Goal: Task Accomplishment & Management: Complete application form

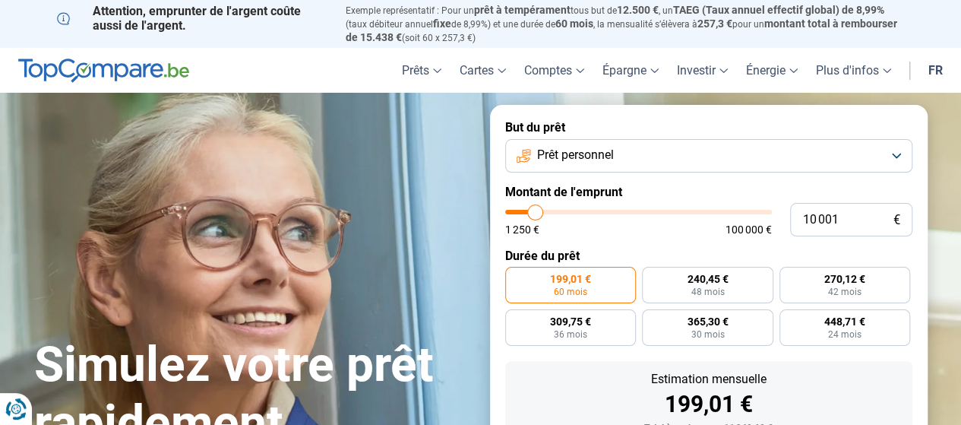
click at [660, 154] on button "Prêt personnel" at bounding box center [708, 155] width 407 height 33
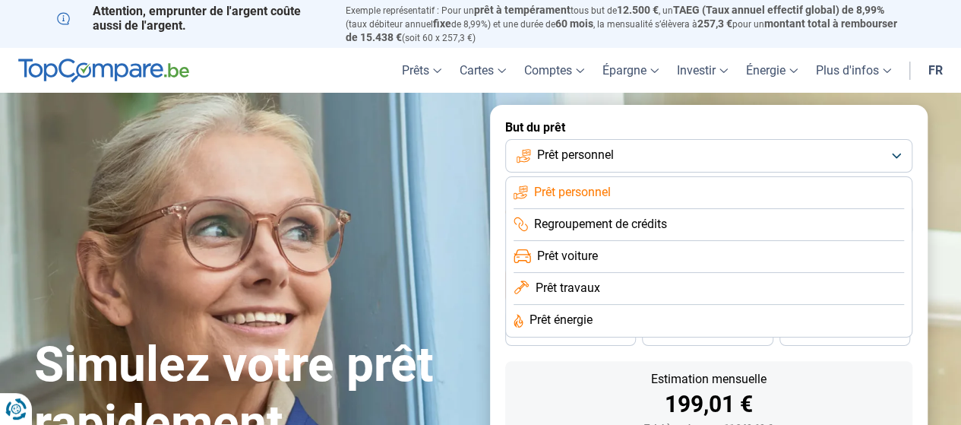
click at [579, 220] on span "Regroupement de crédits" at bounding box center [600, 224] width 133 height 17
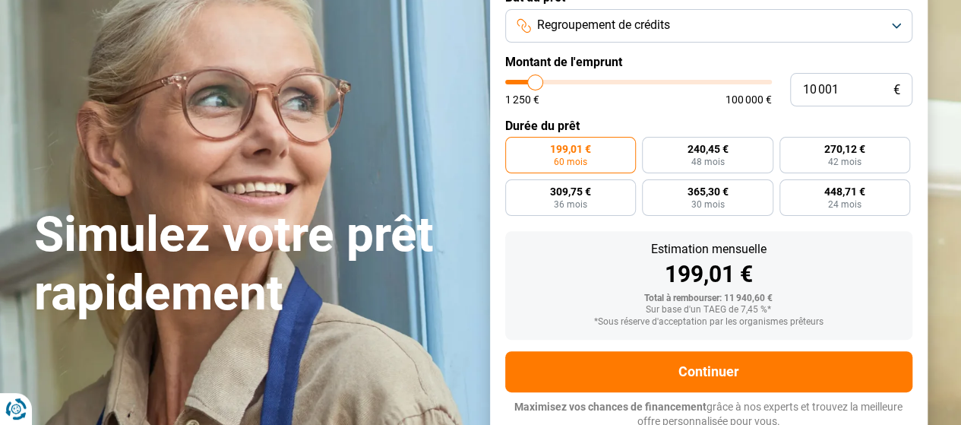
scroll to position [136, 0]
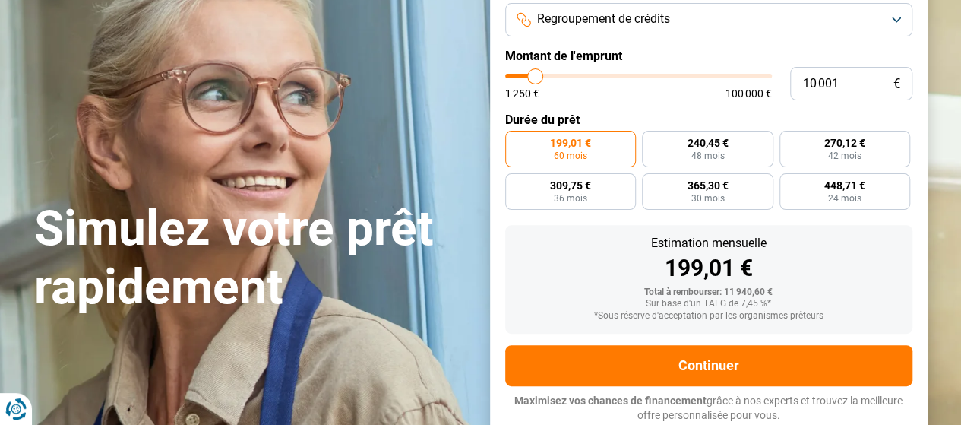
type input "46 750"
type input "46750"
click at [628, 74] on input "range" at bounding box center [638, 76] width 267 height 5
radio input "false"
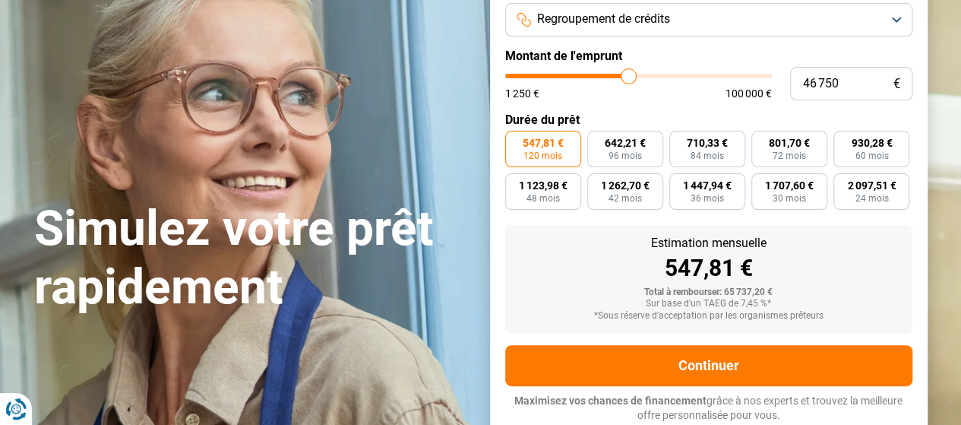
type input "46 500"
type input "46500"
type input "46 250"
type input "46250"
type input "46 000"
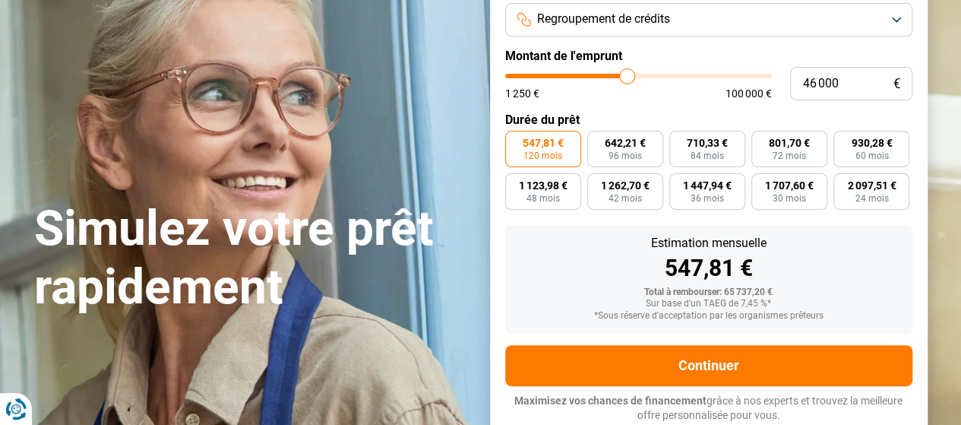
type input "46000"
type input "45 750"
type input "45750"
type input "45 500"
type input "45500"
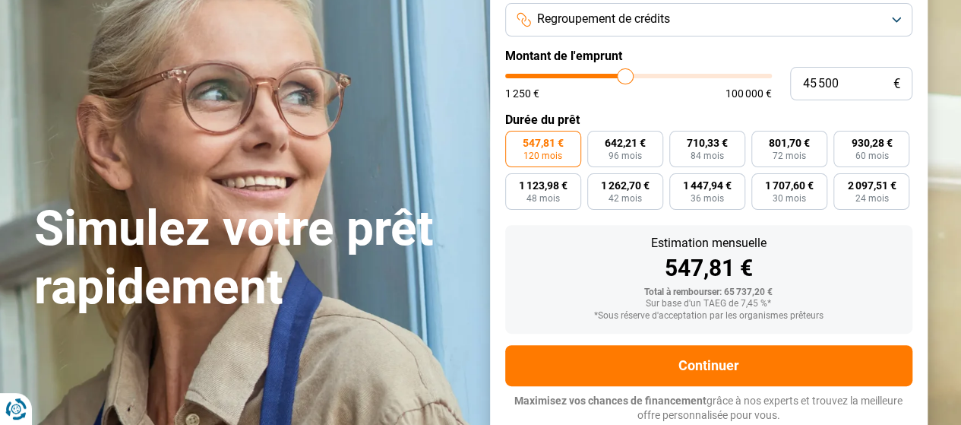
type input "44 750"
type input "44750"
type input "43 750"
type input "43750"
type input "42 750"
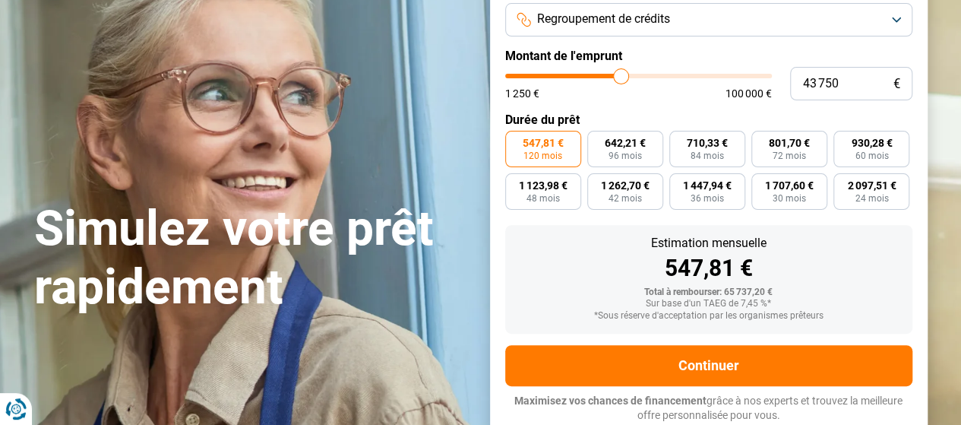
type input "42750"
type input "41 500"
type input "41500"
type input "40 750"
type input "40750"
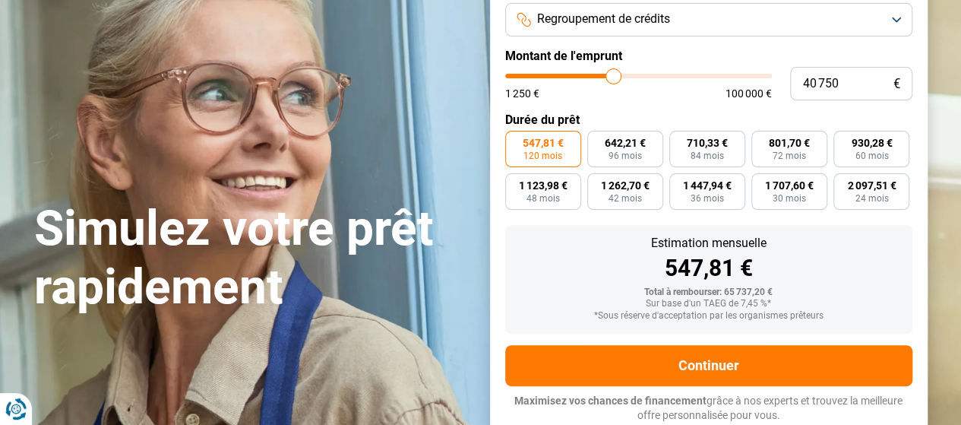
type input "40 250"
type input "40250"
type input "40 000"
type input "40000"
type input "39 750"
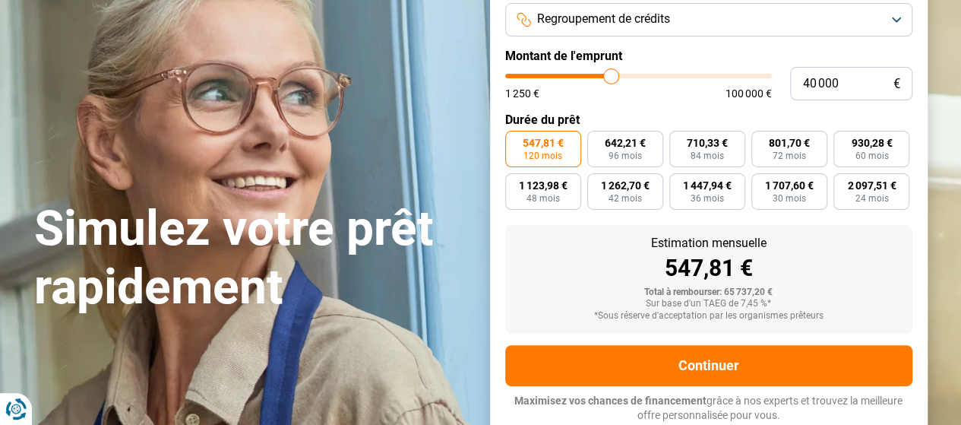
type input "39750"
type input "39 500"
type input "39500"
type input "39 250"
type input "39250"
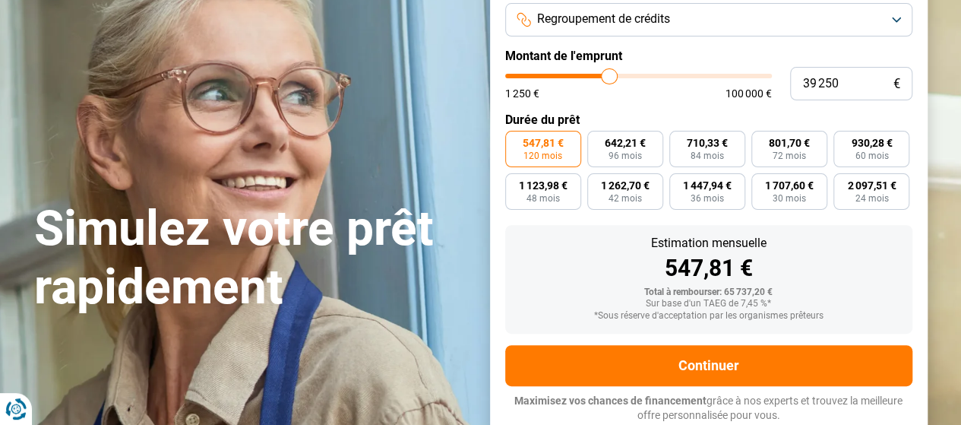
type input "39 000"
type input "39000"
type input "38 750"
type input "38750"
type input "38 500"
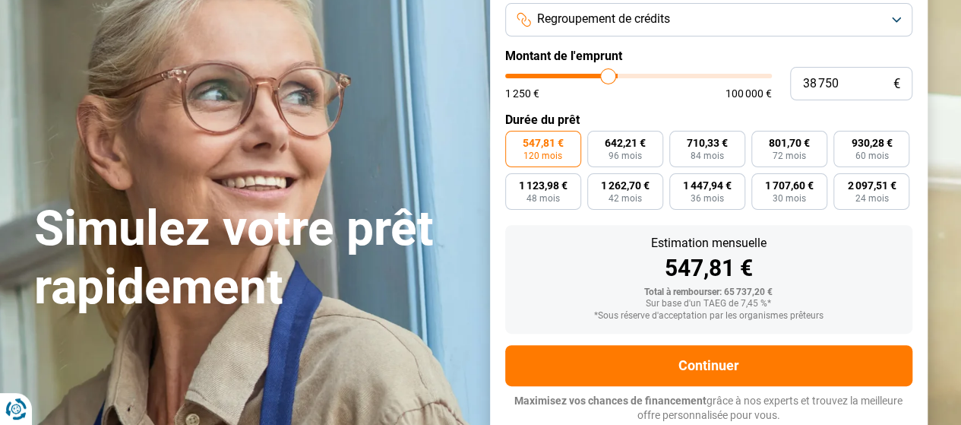
type input "38500"
type input "38 250"
type input "38250"
type input "37 500"
type input "37500"
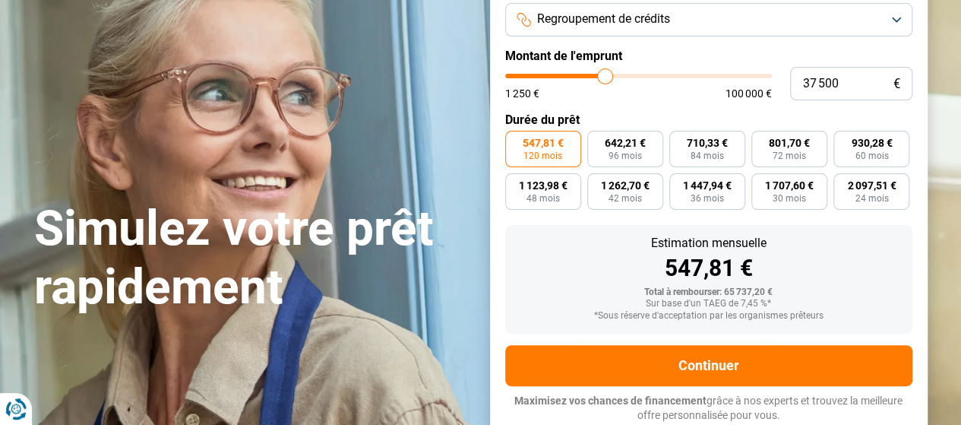
type input "37 000"
type input "37000"
type input "36 750"
type input "36750"
type input "36 500"
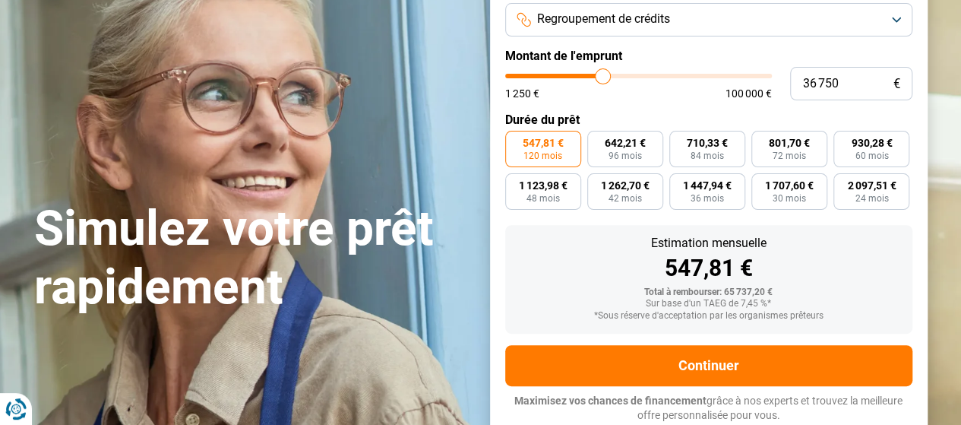
type input "36500"
type input "36 250"
type input "36250"
type input "36 000"
type input "36000"
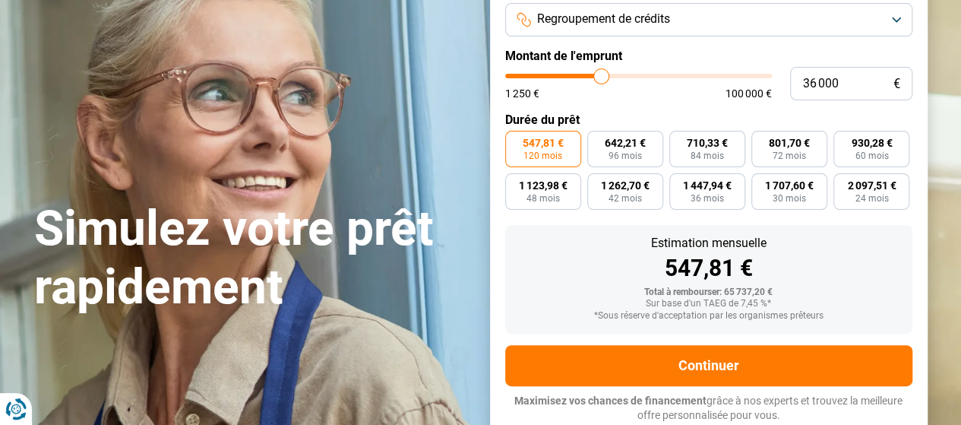
type input "35 750"
type input "35750"
type input "35 500"
type input "35500"
type input "35 250"
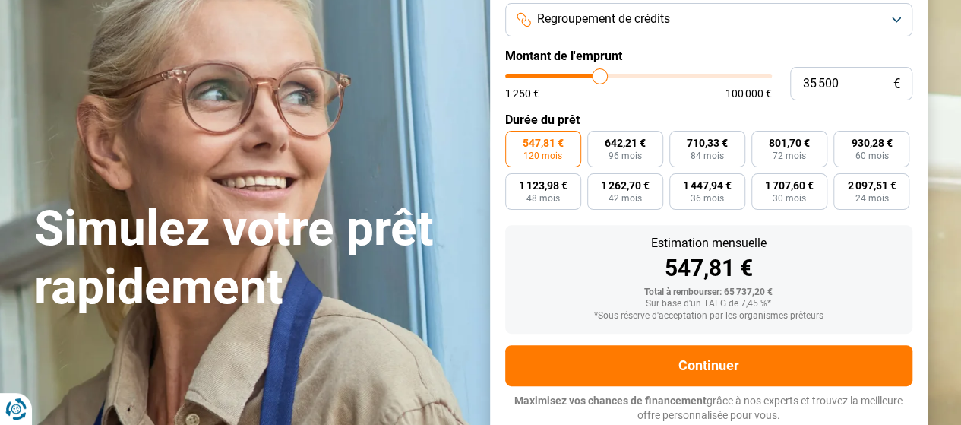
type input "35250"
type input "35 000"
type input "35000"
type input "34 750"
type input "34750"
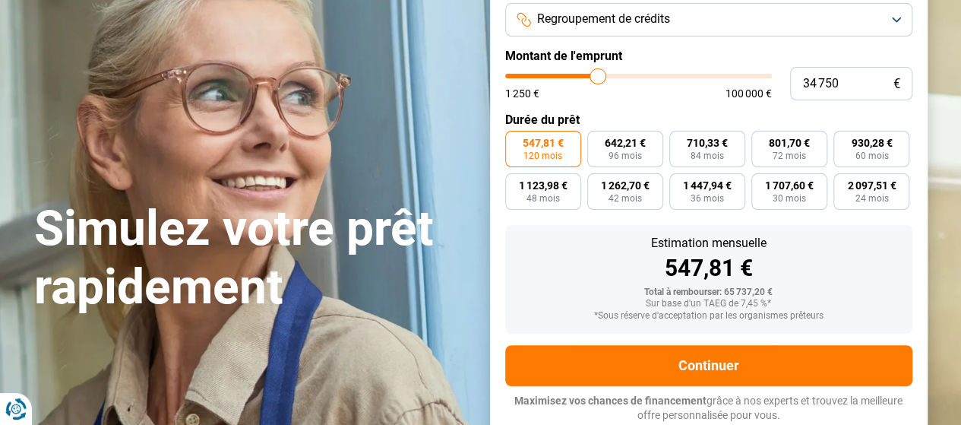
type input "34 250"
type input "34250"
type input "33 500"
type input "33500"
type input "33 000"
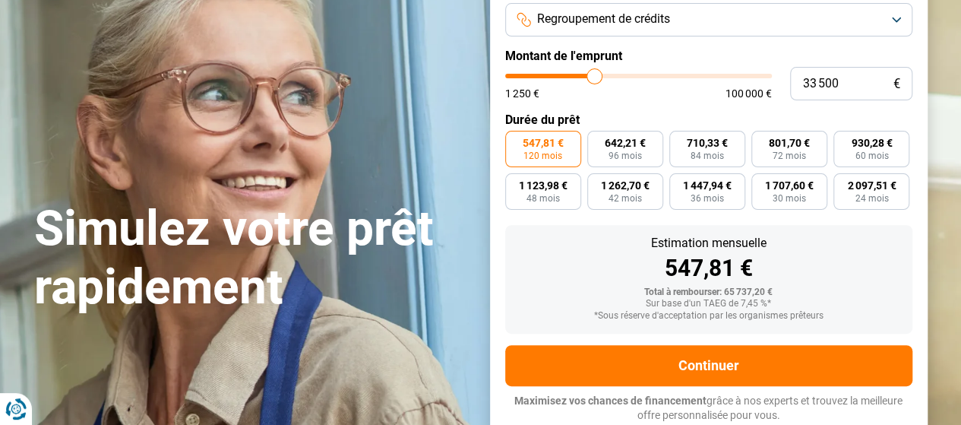
type input "33000"
type input "32 500"
type input "32500"
type input "32 250"
type input "32250"
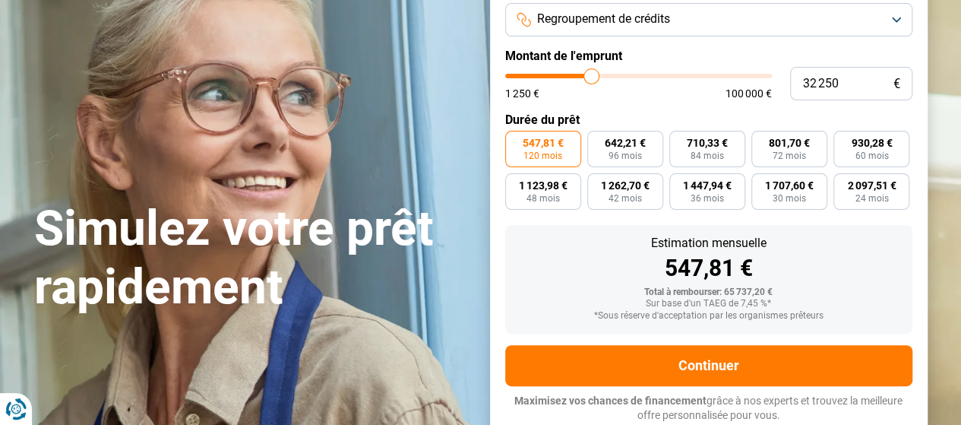
type input "32 000"
type input "32000"
type input "31 500"
type input "31500"
type input "31 000"
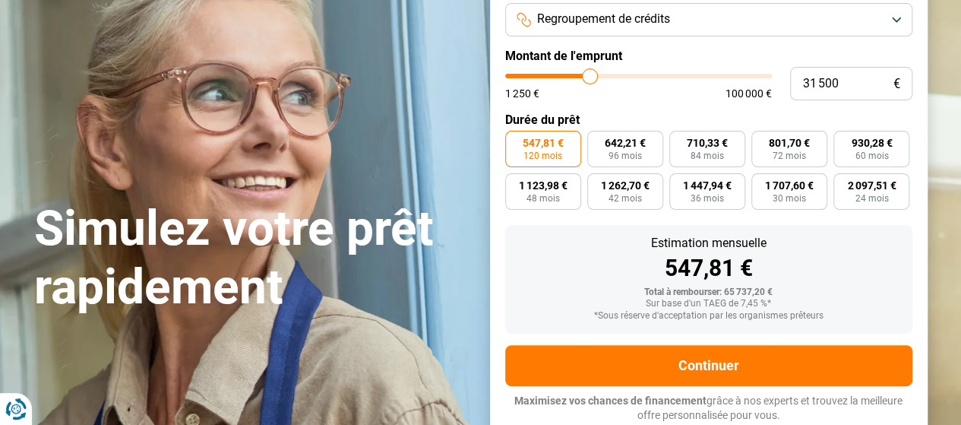
type input "31000"
type input "30 500"
type input "30500"
type input "30 000"
type input "30000"
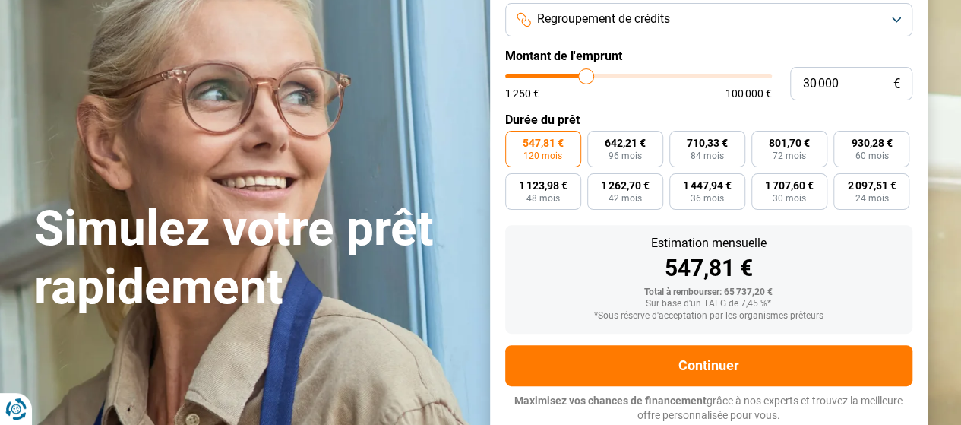
type input "29 500"
type input "29500"
type input "29 250"
type input "29250"
type input "28 750"
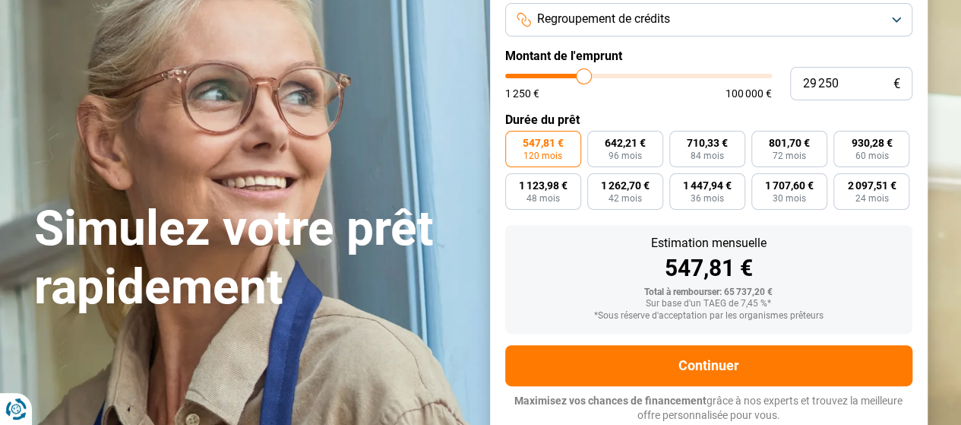
type input "28750"
type input "28 500"
type input "28500"
type input "28 250"
type input "28250"
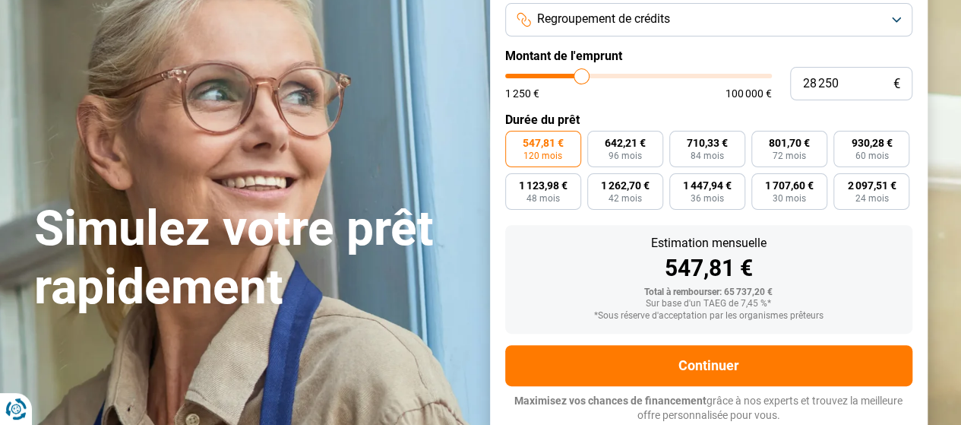
type input "28 000"
type input "28000"
type input "27 750"
type input "27750"
type input "27 500"
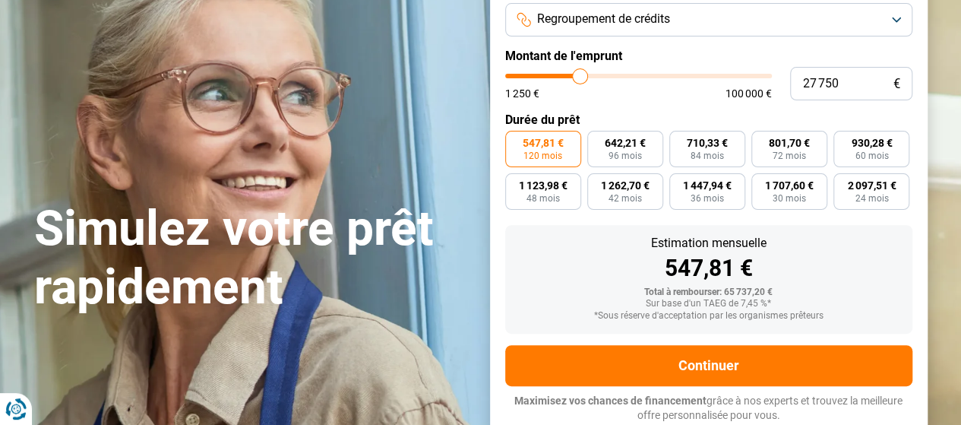
type input "27500"
type input "27 250"
type input "27250"
type input "27 000"
type input "27000"
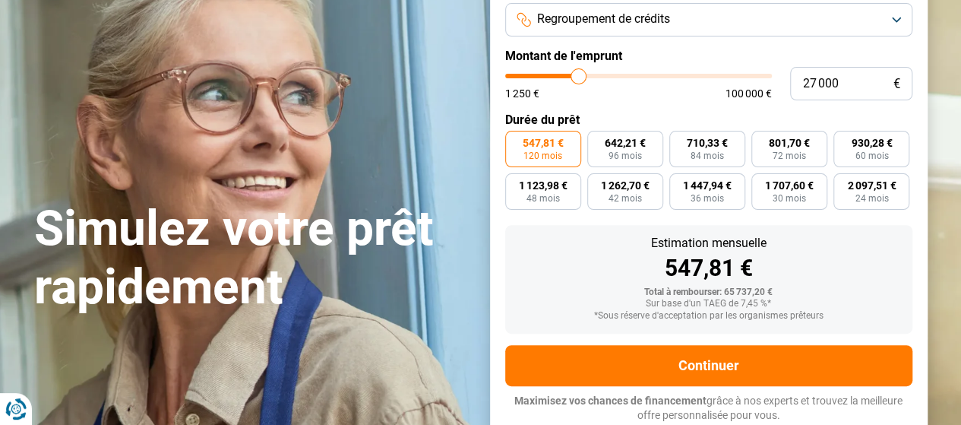
type input "26 750"
type input "26750"
type input "26 500"
type input "26500"
type input "26 250"
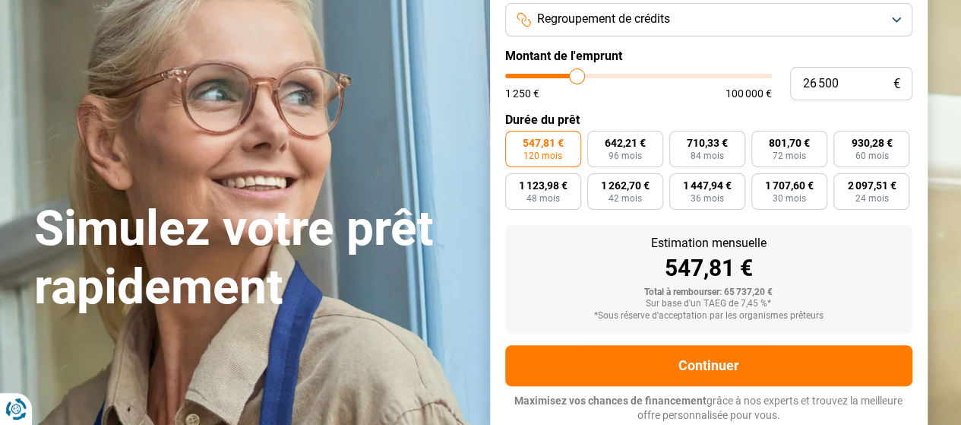
type input "26250"
type input "26 000"
type input "26000"
type input "25 750"
type input "25750"
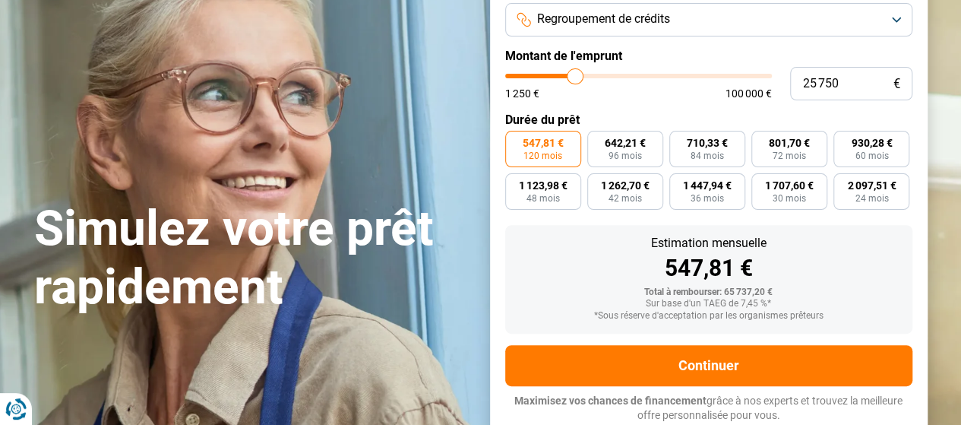
type input "25 500"
type input "25500"
type input "25 250"
type input "25250"
type input "25 000"
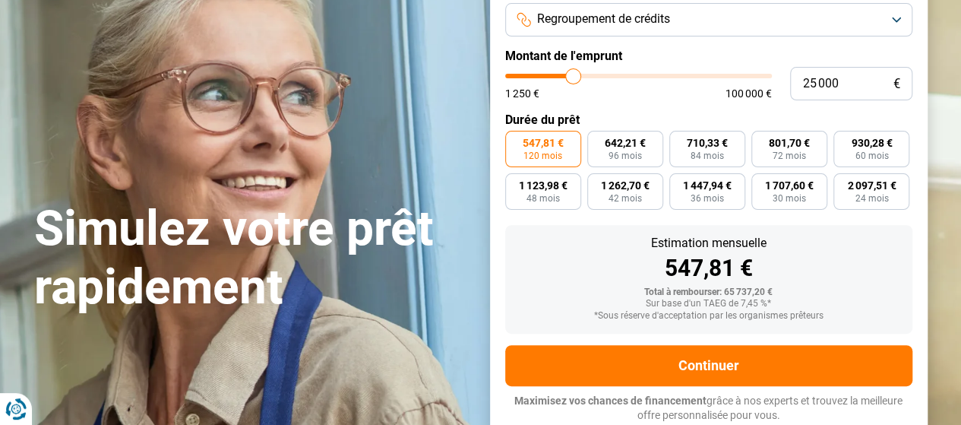
drag, startPoint x: 629, startPoint y: 71, endPoint x: 573, endPoint y: 76, distance: 56.4
type input "25000"
click at [573, 76] on input "range" at bounding box center [638, 76] width 267 height 5
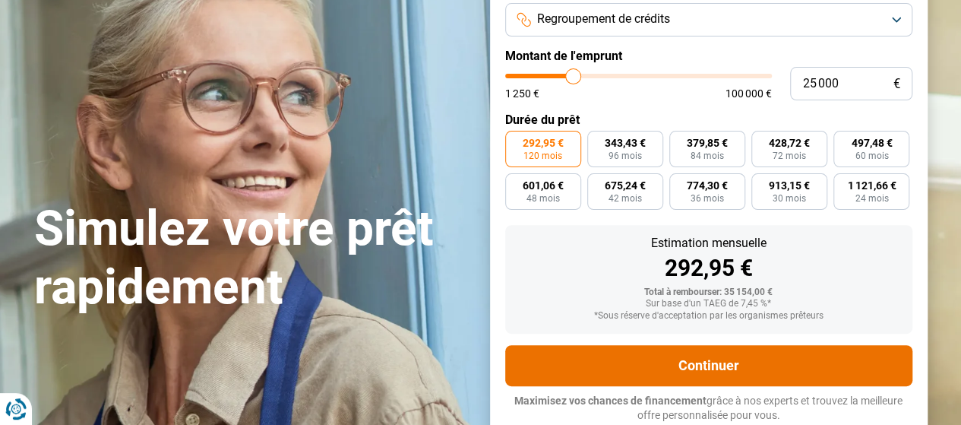
click at [673, 359] on button "Continuer" at bounding box center [708, 365] width 407 height 41
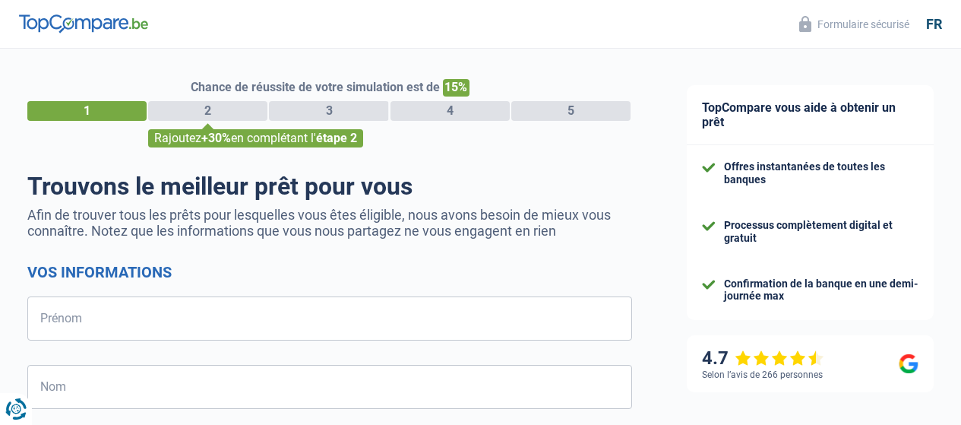
select select "32"
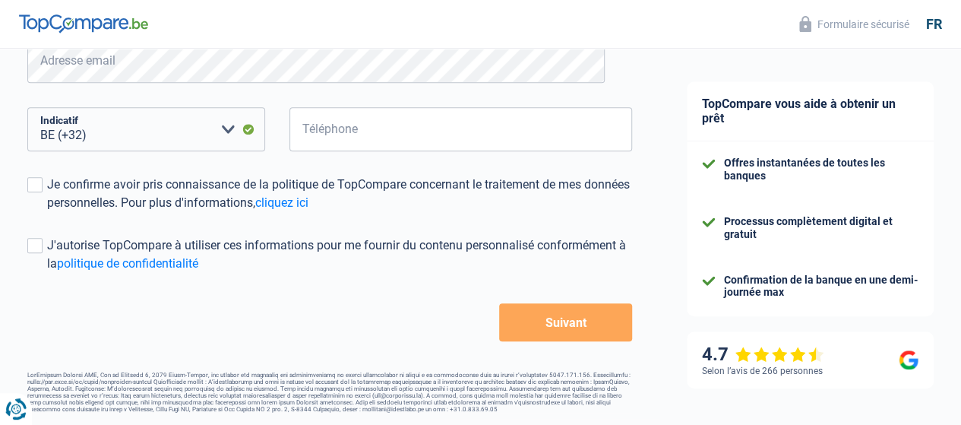
scroll to position [397, 0]
